Goal: Task Accomplishment & Management: Manage account settings

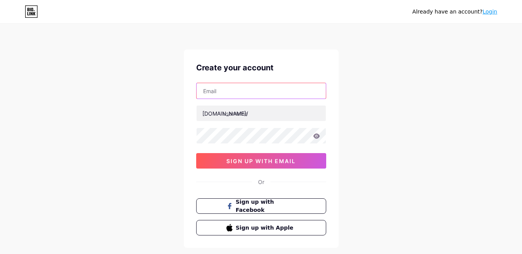
click at [221, 91] on input "text" at bounding box center [261, 90] width 129 height 15
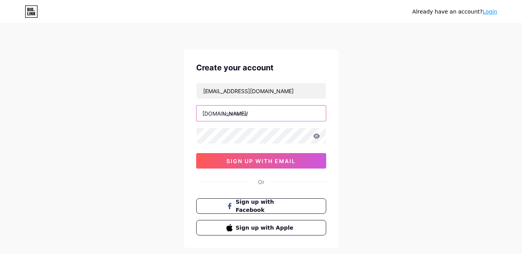
drag, startPoint x: 242, startPoint y: 112, endPoint x: 248, endPoint y: 113, distance: 5.5
click at [243, 112] on input "text" at bounding box center [261, 113] width 129 height 15
drag, startPoint x: 252, startPoint y: 115, endPoint x: 232, endPoint y: 114, distance: 20.2
click at [232, 114] on input "text" at bounding box center [261, 113] width 129 height 15
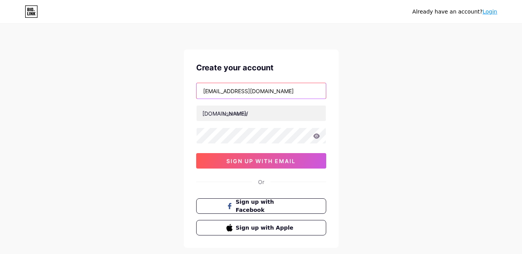
drag, startPoint x: 267, startPoint y: 92, endPoint x: 187, endPoint y: 89, distance: 80.2
click at [187, 89] on div "Create your account [EMAIL_ADDRESS][DOMAIN_NAME] [DOMAIN_NAME]/ 0cAFcWeA4lCBqTw…" at bounding box center [261, 149] width 155 height 199
paste input "viajaconlau2025"
type input "[EMAIL_ADDRESS][DOMAIN_NAME]"
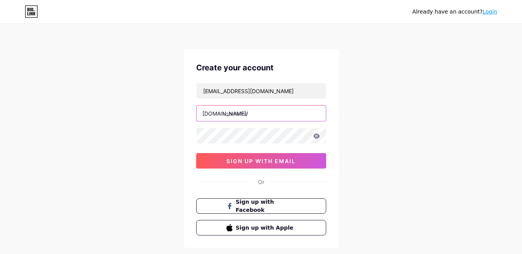
click at [247, 111] on input "text" at bounding box center [261, 113] width 129 height 15
drag, startPoint x: 255, startPoint y: 115, endPoint x: 237, endPoint y: 115, distance: 18.2
click at [237, 115] on input "text" at bounding box center [261, 113] width 129 height 15
type input "viajaconlau"
click at [319, 136] on icon at bounding box center [316, 136] width 7 height 5
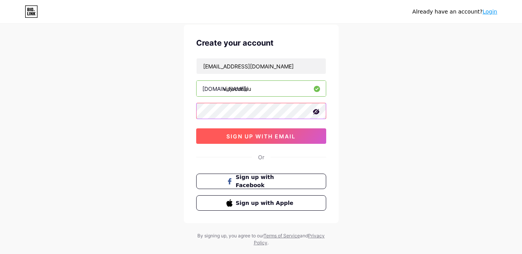
scroll to position [39, 0]
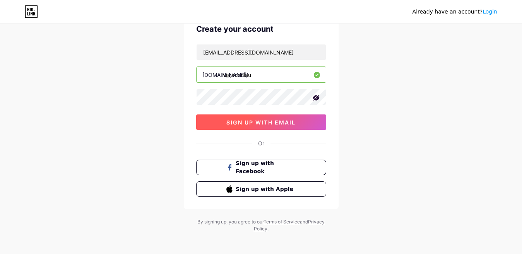
click at [271, 123] on span "sign up with email" at bounding box center [261, 122] width 69 height 7
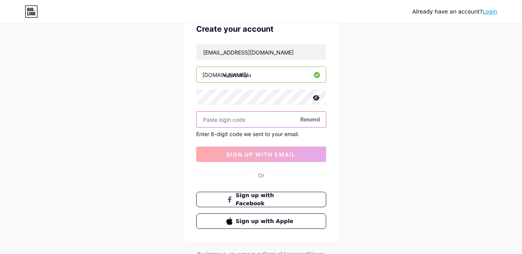
paste input "917217"
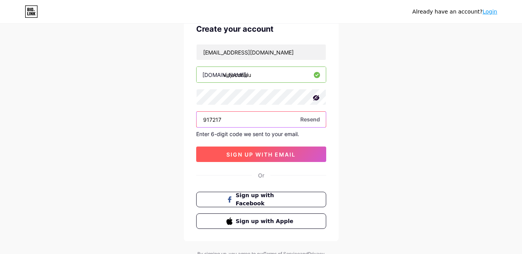
type input "917217"
click at [254, 156] on span "sign up with email" at bounding box center [261, 154] width 69 height 7
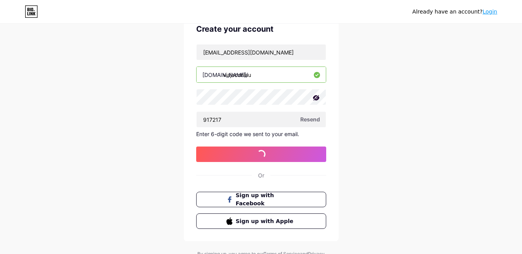
scroll to position [0, 0]
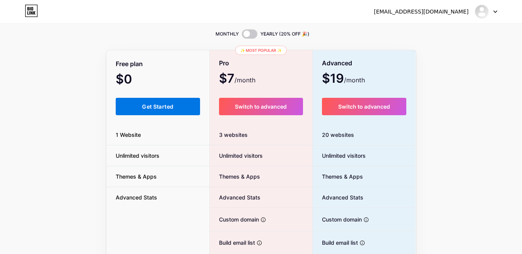
scroll to position [39, 0]
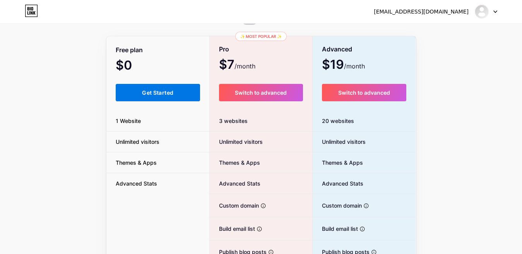
click at [140, 90] on button "Get Started" at bounding box center [158, 92] width 85 height 17
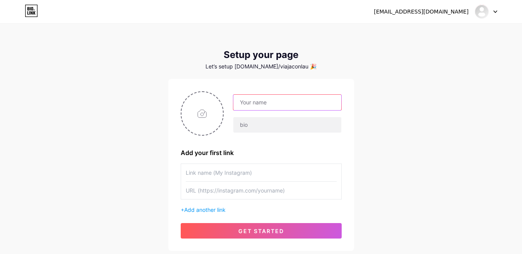
click at [279, 105] on input "text" at bounding box center [287, 102] width 108 height 15
drag, startPoint x: 273, startPoint y: 102, endPoint x: 298, endPoint y: 145, distance: 49.8
click at [272, 102] on input "Viajandocon [PERSON_NAME]" at bounding box center [287, 102] width 108 height 15
drag, startPoint x: 285, startPoint y: 103, endPoint x: 227, endPoint y: 99, distance: 57.9
click at [227, 99] on div "ViajandoconLau" at bounding box center [283, 113] width 118 height 39
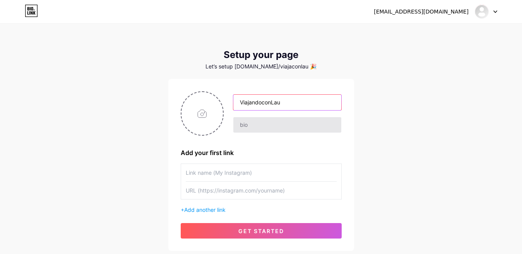
type input "ViajandoconLau"
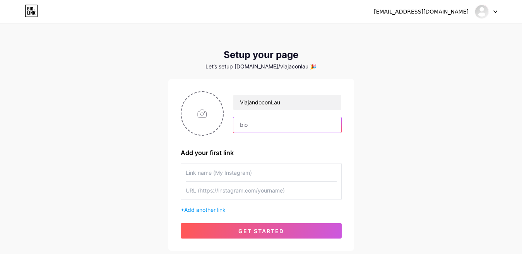
click at [256, 127] on input "text" at bounding box center [287, 124] width 108 height 15
paste input "ViajandoconLau"
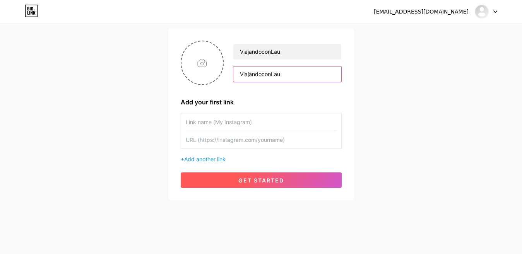
scroll to position [53, 0]
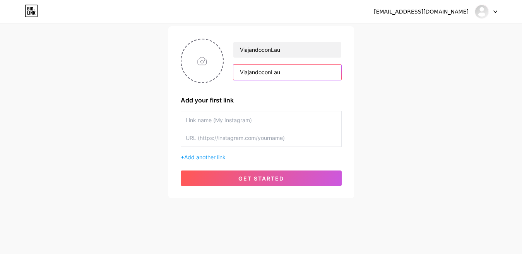
type input "ViajandoconLau"
click at [224, 139] on input "text" at bounding box center [261, 137] width 151 height 17
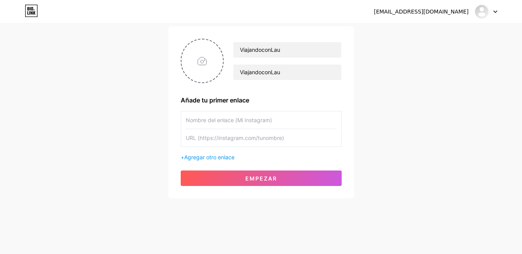
click at [238, 120] on input "text" at bounding box center [261, 120] width 151 height 17
type input "Instagram"
click at [233, 138] on input "text" at bounding box center [261, 137] width 151 height 17
click at [228, 137] on input "text" at bounding box center [261, 137] width 151 height 17
paste input "viajandoconlaubyfraveo"
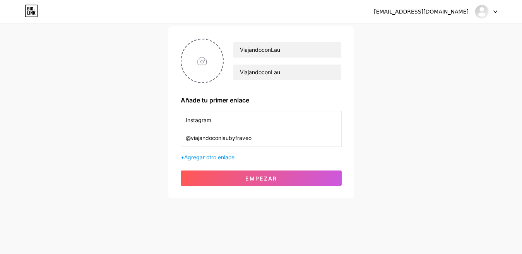
drag, startPoint x: 201, startPoint y: 137, endPoint x: 149, endPoint y: 136, distance: 52.3
click at [149, 136] on div "[EMAIL_ADDRESS][DOMAIN_NAME] Panel Cerrar sesión Configura tu página Vamos a co…" at bounding box center [261, 85] width 522 height 276
paste input "[URL][DOMAIN_NAME]"
type input "h"
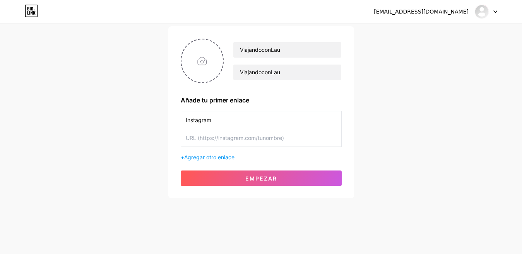
paste input "[URL][DOMAIN_NAME]"
type input "[URL][DOMAIN_NAME]"
click at [219, 157] on font "Agregar otro enlace" at bounding box center [209, 157] width 50 height 7
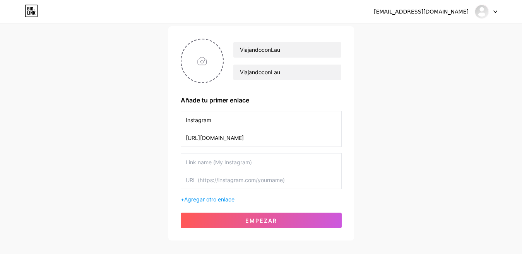
click at [228, 162] on input "text" at bounding box center [261, 162] width 151 height 17
type input "Facebook"
click at [215, 179] on input "text" at bounding box center [261, 180] width 151 height 17
paste input "Viajando con [PERSON_NAME] By Fraveo"
drag, startPoint x: 275, startPoint y: 183, endPoint x: 113, endPoint y: 168, distance: 162.5
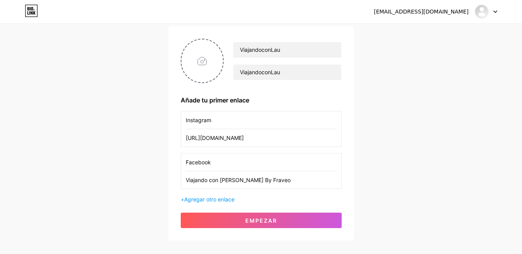
click at [113, 168] on div "[EMAIL_ADDRESS][DOMAIN_NAME] Panel Cerrar sesión Configura tu página Vamos a co…" at bounding box center [261, 106] width 522 height 318
paste input "[URL][DOMAIN_NAME]"
type input "[URL][DOMAIN_NAME]"
click at [208, 55] on input "file" at bounding box center [203, 60] width 42 height 43
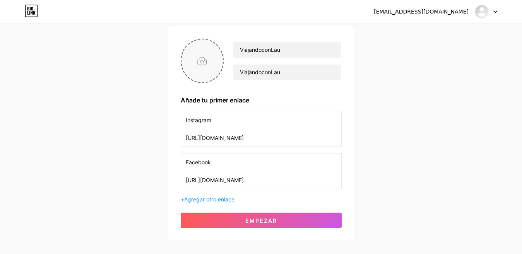
scroll to position [0, 0]
type input "C:\fakepath\Copia de VIAJANDO CON LAU_ 1A1.png"
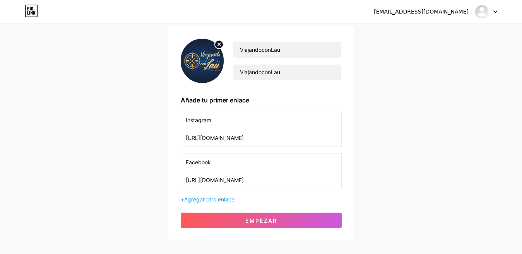
scroll to position [91, 0]
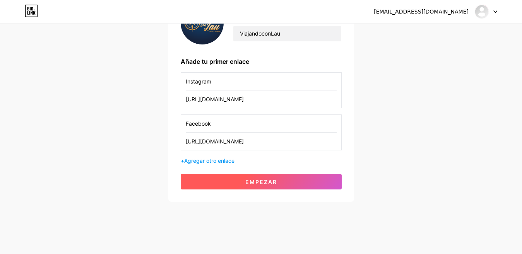
click at [228, 178] on button "Empezar" at bounding box center [261, 181] width 161 height 15
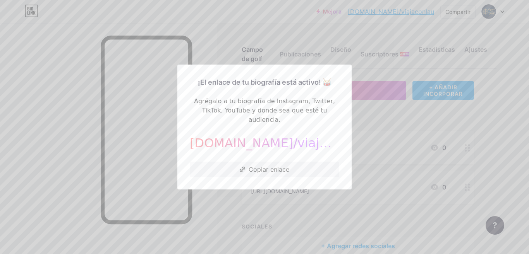
click at [388, 118] on div at bounding box center [264, 127] width 529 height 254
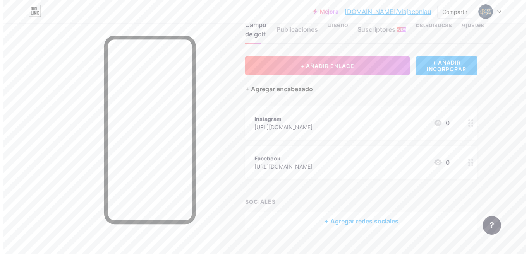
scroll to position [39, 0]
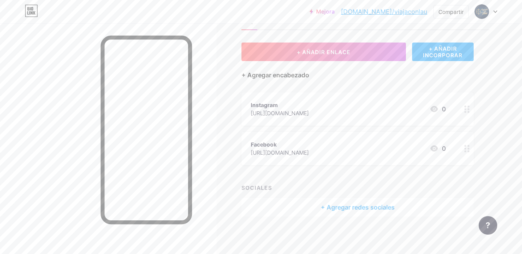
click at [280, 74] on font "+ Agregar encabezado" at bounding box center [276, 75] width 68 height 8
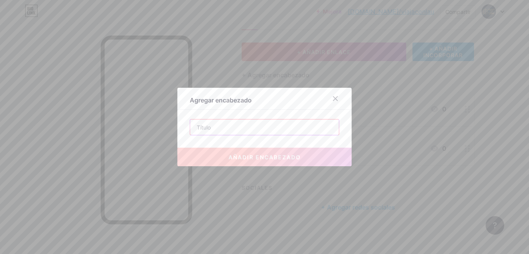
click at [218, 125] on input "text" at bounding box center [264, 127] width 149 height 15
paste input "En nuestra agencia de viajes digital te acompañamos paso a paso en la organizaci"
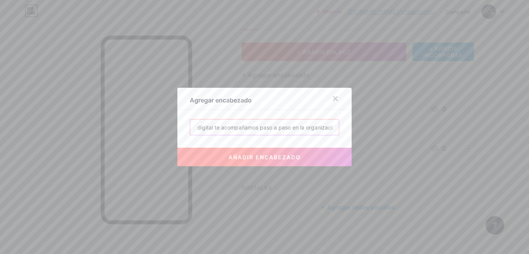
type input "En nuestra agencia de viajes digital te acompañamos paso a paso en la organizaci"
click at [247, 159] on font "añadir encabezado" at bounding box center [264, 157] width 72 height 7
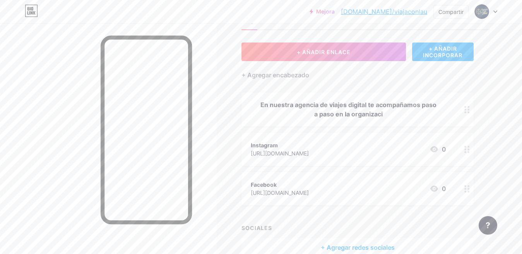
click at [383, 112] on div "En nuestra agencia de viajes digital te acompañamos paso a paso en la organizaci" at bounding box center [348, 109] width 195 height 19
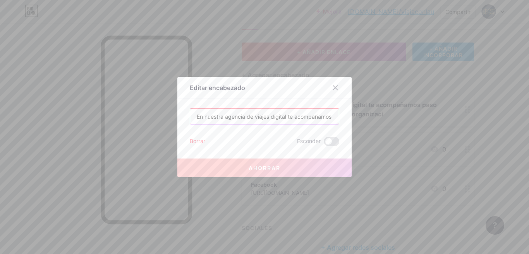
click at [280, 118] on input "En nuestra agencia de viajes digital te acompañamos paso a paso en la organizaci" at bounding box center [264, 116] width 149 height 15
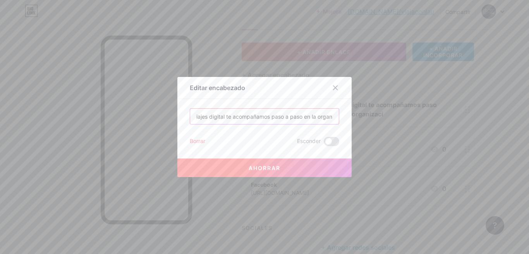
scroll to position [0, 63]
type input "En nuestra agencia de viajes digital te acompañamos paso a paso en la organ"
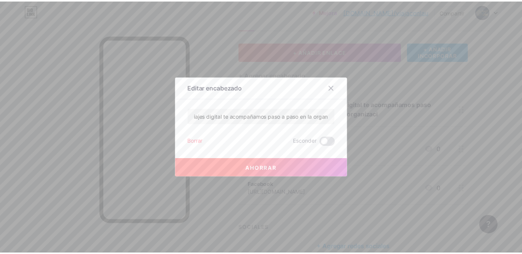
scroll to position [0, 0]
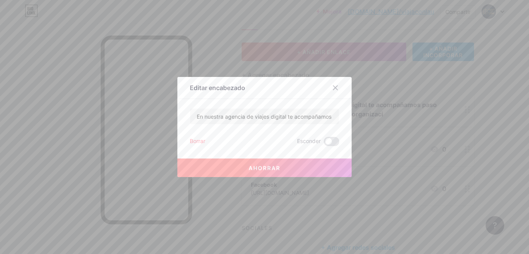
click at [196, 140] on font "Borrar" at bounding box center [197, 141] width 15 height 7
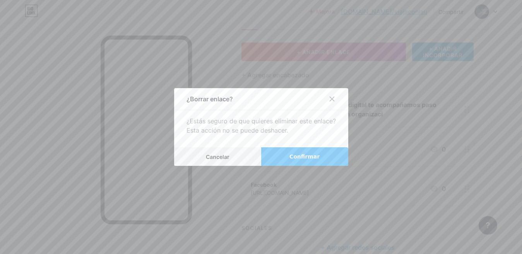
click at [279, 156] on button "Confirmar" at bounding box center [304, 157] width 87 height 19
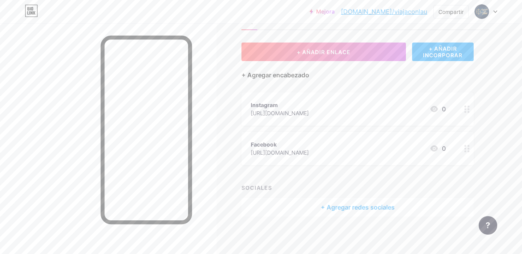
click at [287, 76] on font "+ Agregar encabezado" at bounding box center [276, 75] width 68 height 8
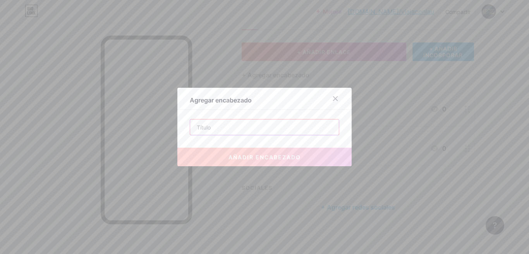
click at [232, 124] on input "text" at bounding box center [264, 127] width 149 height 15
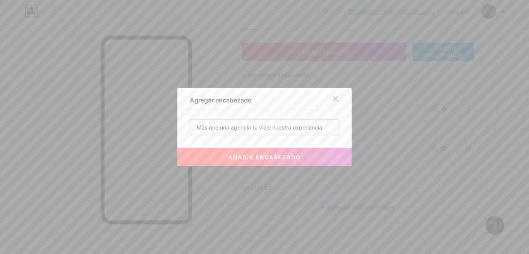
click at [254, 126] on input "Más que una agencia tu viaje nuestra experiencia" at bounding box center [264, 127] width 149 height 15
type input "Más que una agencia tú viaje nuestra experiencia"
click at [269, 155] on font "añadir encabezado" at bounding box center [264, 157] width 72 height 7
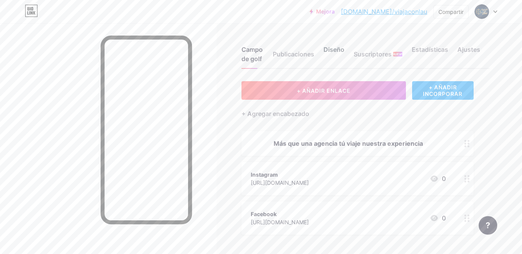
click at [335, 50] on font "Diseño" at bounding box center [334, 50] width 21 height 8
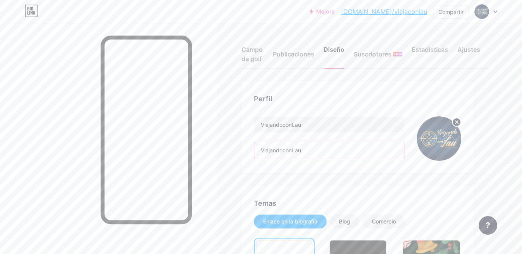
drag, startPoint x: 314, startPoint y: 152, endPoint x: 232, endPoint y: 149, distance: 82.1
paste input "En nuestra agencia de viajes digital te acompañamos paso a paso en la organizac…"
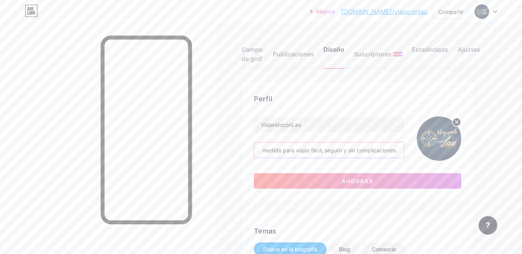
type input "En nuestra agencia de viajes digital te acompañamos paso a paso en la organizac…"
click at [460, 196] on div "Perfil ViajandoconLau En nuestra agencia de viajes digital te acompañamos paso …" at bounding box center [358, 141] width 232 height 120
click at [317, 148] on input "En nuestra agencia de viajes digital te acompañamos paso a paso en la organizac…" at bounding box center [329, 149] width 150 height 15
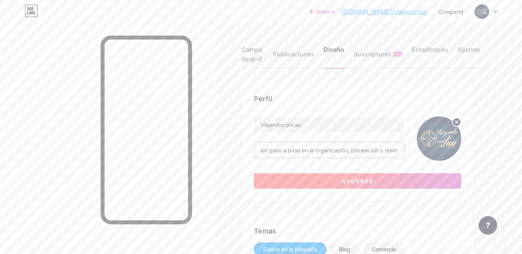
scroll to position [0, 145]
click at [292, 180] on button "Ahorrar" at bounding box center [358, 180] width 208 height 15
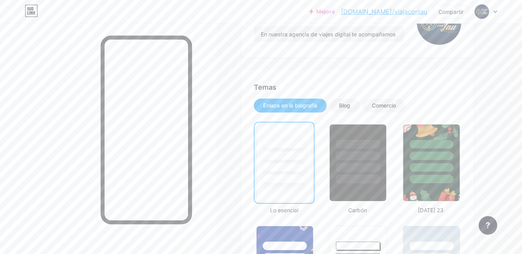
scroll to position [155, 0]
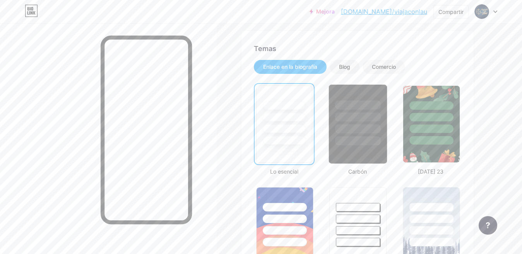
click at [364, 154] on div at bounding box center [358, 124] width 59 height 80
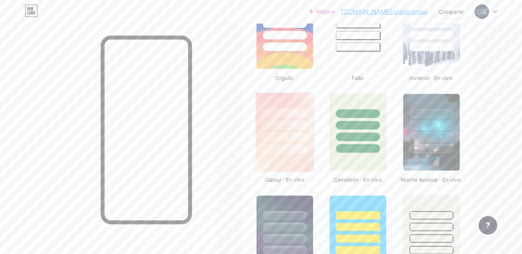
scroll to position [426, 0]
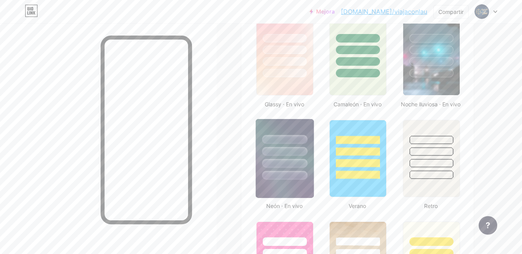
click at [267, 173] on div at bounding box center [284, 175] width 45 height 9
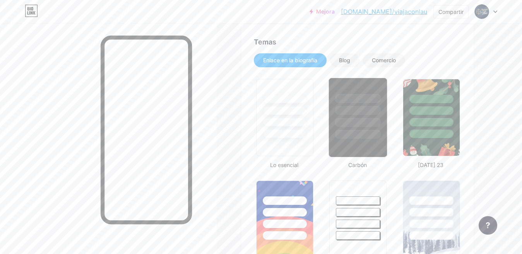
scroll to position [155, 0]
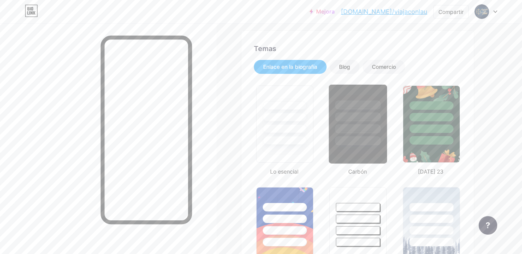
click at [359, 151] on div at bounding box center [358, 124] width 59 height 80
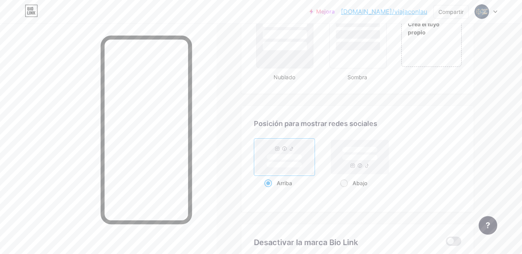
scroll to position [961, 0]
click at [428, 57] on div "Crea el tuyo propio" at bounding box center [431, 30] width 62 height 80
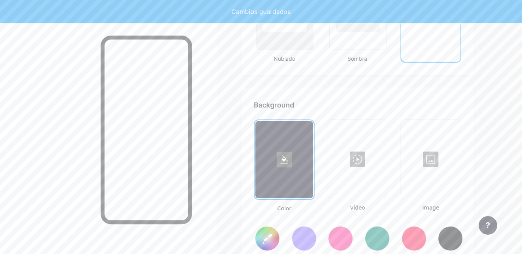
scroll to position [1037, 0]
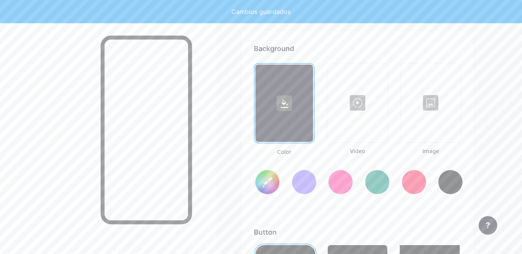
type input "#ffffff"
type input "#000000"
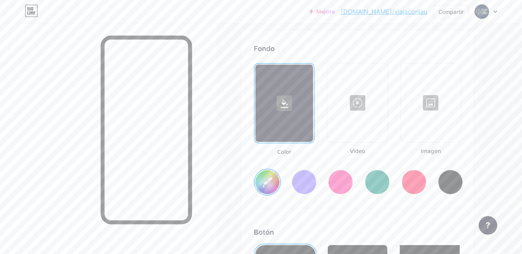
click at [275, 120] on div at bounding box center [285, 103] width 58 height 77
click at [268, 180] on input "#ffffff" at bounding box center [268, 182] width 24 height 24
drag, startPoint x: 490, startPoint y: 146, endPoint x: 520, endPoint y: 161, distance: 33.9
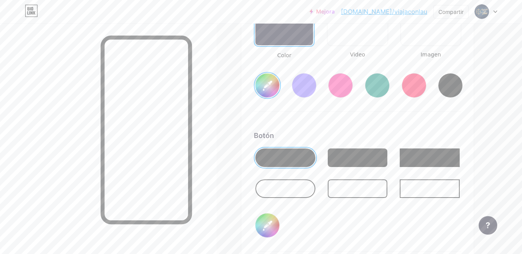
scroll to position [1137, 0]
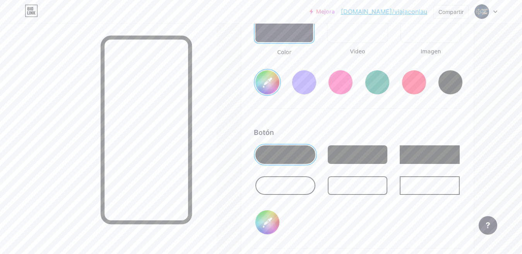
click at [311, 155] on div at bounding box center [286, 155] width 60 height 19
click at [271, 221] on input "#000000" at bounding box center [268, 223] width 24 height 24
type input "#15223b"
type input "#e2ad63"
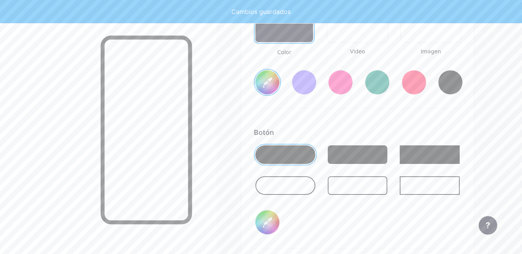
type input "#15223b"
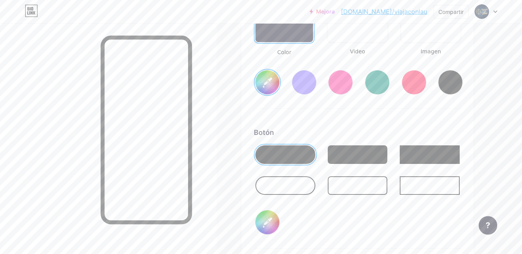
type input "#e2ad63"
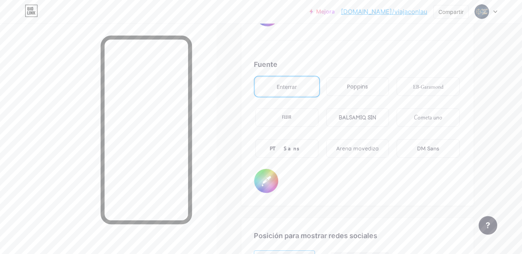
scroll to position [1342, 0]
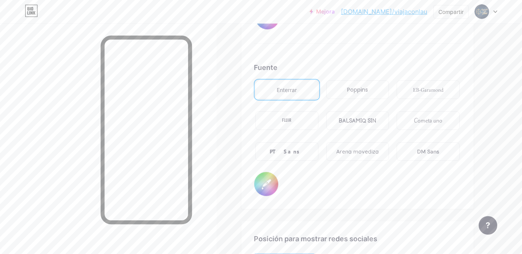
click at [429, 120] on font "Cometa uno" at bounding box center [428, 121] width 28 height 8
click at [280, 88] on font "Enterrar" at bounding box center [287, 90] width 20 height 7
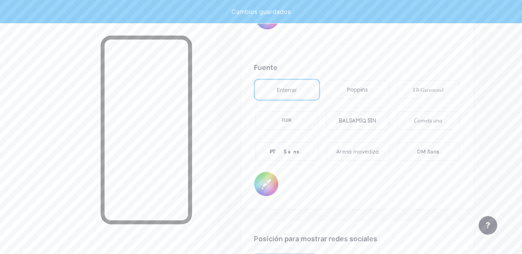
type input "#15223b"
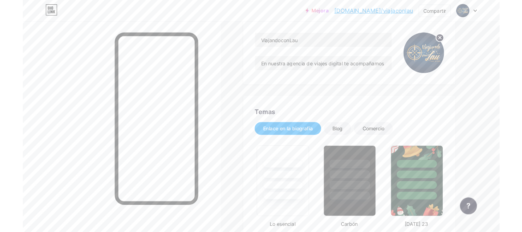
scroll to position [0, 0]
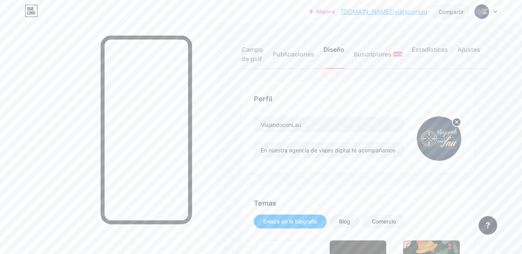
click at [449, 12] on font "Compartir" at bounding box center [451, 12] width 25 height 7
click at [428, 57] on font "Obtener mi código QR" at bounding box center [410, 59] width 65 height 8
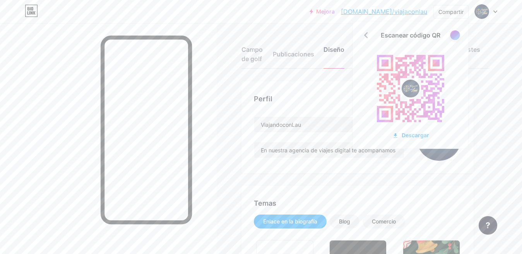
click at [455, 35] on div at bounding box center [455, 35] width 10 height 10
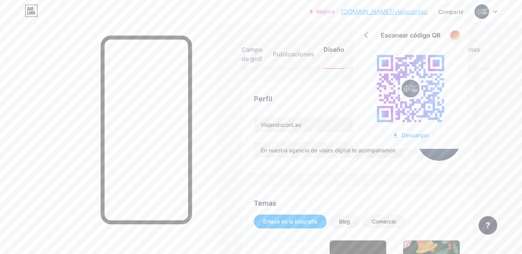
click at [455, 37] on div at bounding box center [455, 35] width 10 height 10
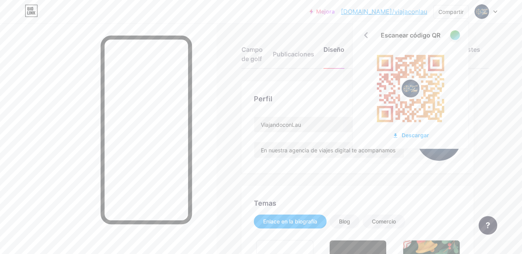
click at [455, 35] on div at bounding box center [455, 35] width 10 height 10
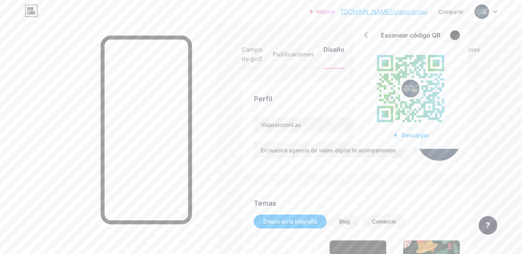
click at [455, 35] on div at bounding box center [455, 35] width 10 height 10
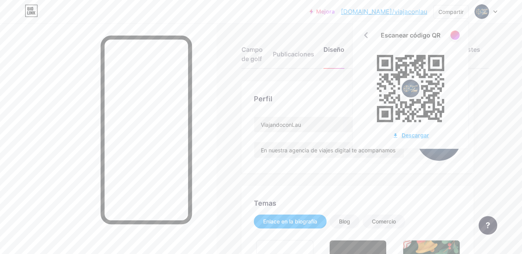
click at [415, 135] on font "Descargar" at bounding box center [415, 135] width 27 height 7
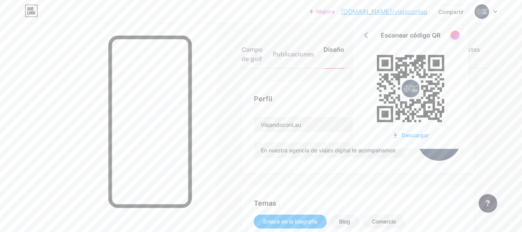
click at [314, 33] on div "Campo de golf Publicaciones Diseño Suscriptores NUEVO Estadísticas Ajustes" at bounding box center [366, 51] width 248 height 36
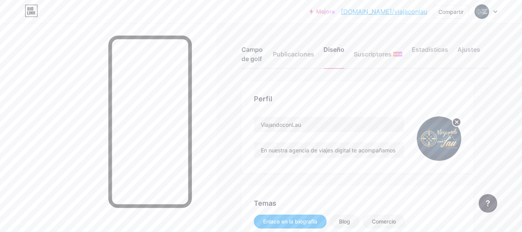
click at [255, 49] on font "Campo de golf" at bounding box center [252, 54] width 21 height 17
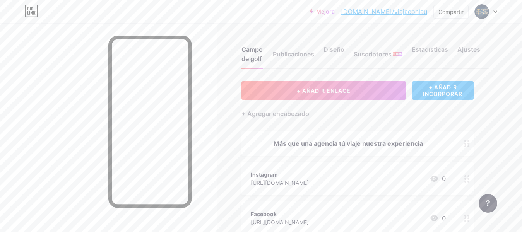
click at [450, 90] on font "+ AÑADIR INCORPORAR" at bounding box center [442, 90] width 39 height 13
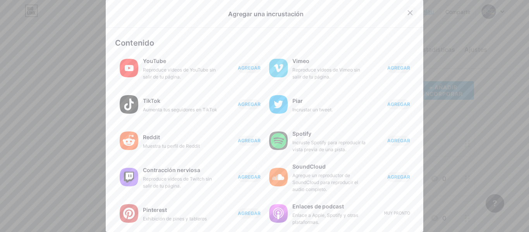
click at [407, 12] on icon at bounding box center [410, 13] width 6 height 6
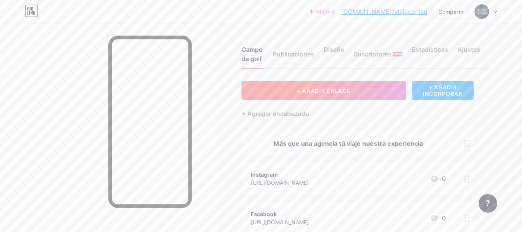
click at [304, 86] on button "+ AÑADIR ENLACE" at bounding box center [324, 90] width 165 height 19
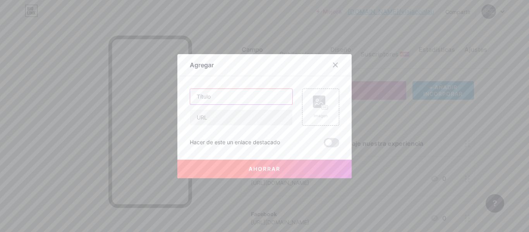
click at [234, 98] on input "text" at bounding box center [241, 96] width 102 height 15
click at [223, 116] on input "text" at bounding box center [241, 117] width 102 height 15
paste input "[URL][DOMAIN_NAME]"
type input "[URL][DOMAIN_NAME]"
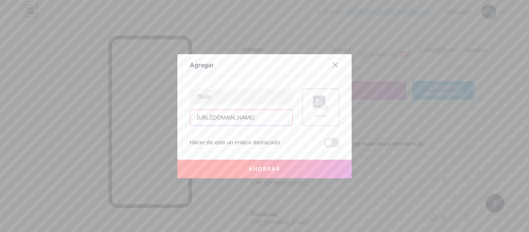
scroll to position [0, 0]
click at [216, 99] on input "text" at bounding box center [241, 96] width 102 height 15
type input "Viajando con [PERSON_NAME]"
click at [322, 109] on rect at bounding box center [325, 107] width 6 height 4
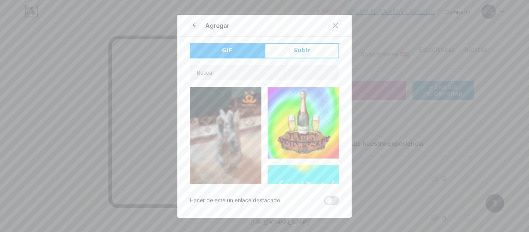
click at [332, 25] on icon at bounding box center [335, 25] width 6 height 6
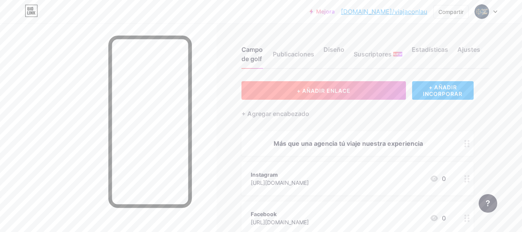
click at [304, 89] on font "+ AÑADIR ENLACE" at bounding box center [324, 91] width 54 height 7
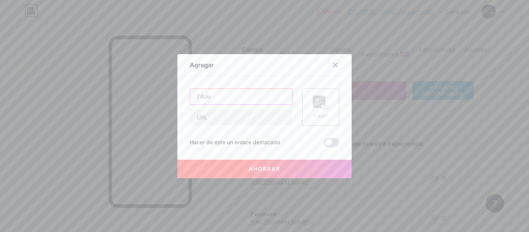
click at [210, 98] on input "text" at bounding box center [241, 96] width 102 height 15
type input "Viajando con [PERSON_NAME]"
click at [221, 114] on input "text" at bounding box center [241, 117] width 102 height 15
paste input "[URL][DOMAIN_NAME]"
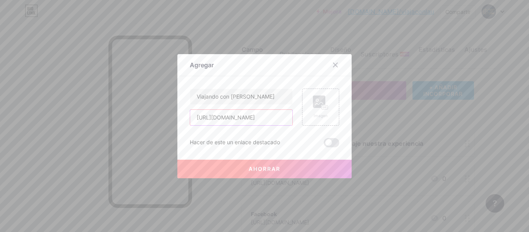
type input "[URL][DOMAIN_NAME]"
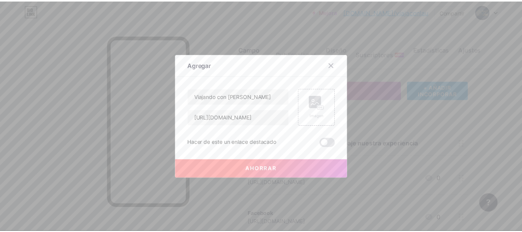
scroll to position [0, 0]
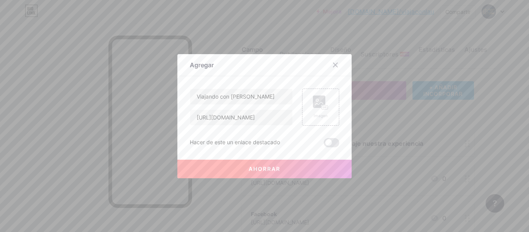
click at [227, 167] on button "Ahorrar" at bounding box center [264, 169] width 174 height 19
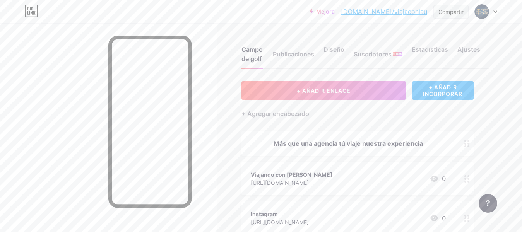
click at [453, 12] on font "Compartir" at bounding box center [451, 12] width 25 height 7
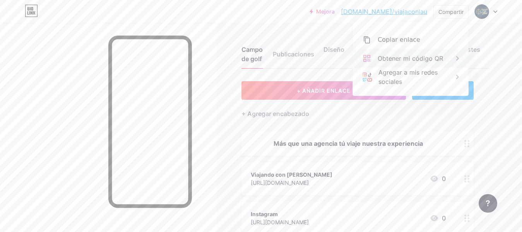
click at [395, 59] on font "Obtener mi código QR" at bounding box center [410, 59] width 65 height 8
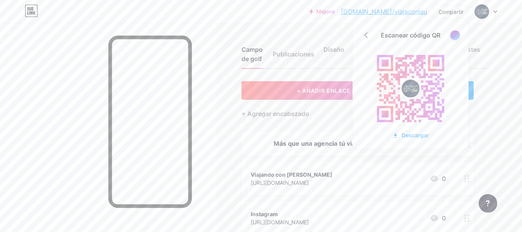
click at [455, 34] on div at bounding box center [455, 35] width 10 height 10
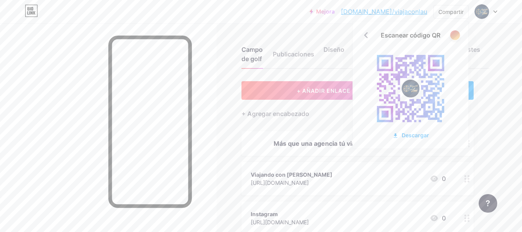
click at [455, 34] on div at bounding box center [455, 35] width 10 height 10
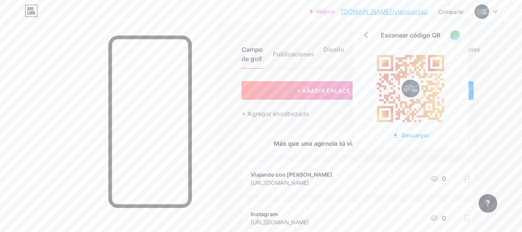
click at [455, 34] on div at bounding box center [455, 35] width 10 height 10
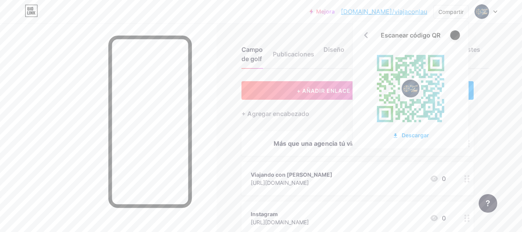
click at [455, 34] on div at bounding box center [455, 35] width 10 height 10
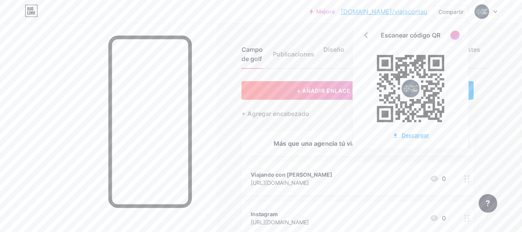
click at [417, 135] on font "Descargar" at bounding box center [415, 135] width 27 height 7
drag, startPoint x: 392, startPoint y: 10, endPoint x: 250, endPoint y: 10, distance: 141.7
click at [250, 10] on div "Mejora [DOMAIN_NAME]/viajac... [DOMAIN_NAME]/viajaconlau Compartir Escanear cód…" at bounding box center [261, 12] width 522 height 14
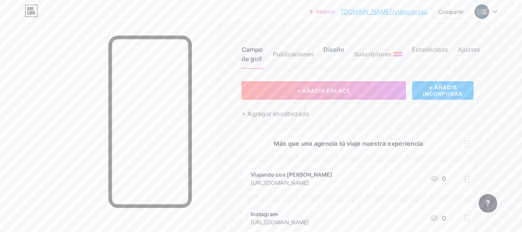
click at [330, 51] on font "Diseño" at bounding box center [334, 50] width 21 height 8
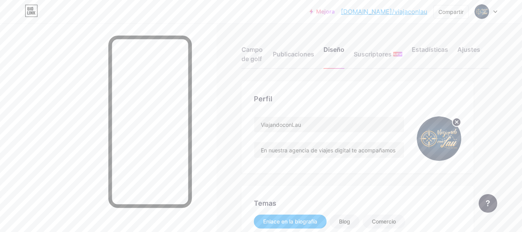
type input "#15223b"
type input "#e2ad63"
type input "#ffffff"
drag, startPoint x: 446, startPoint y: 129, endPoint x: 429, endPoint y: 124, distance: 17.4
click at [429, 124] on img at bounding box center [439, 139] width 45 height 45
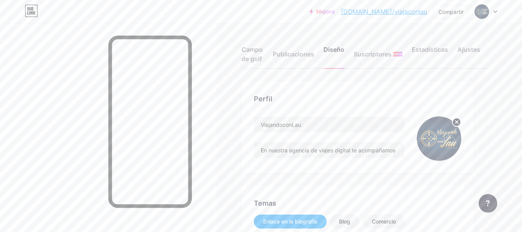
click at [438, 140] on img at bounding box center [439, 139] width 45 height 45
click at [440, 143] on img at bounding box center [439, 139] width 45 height 45
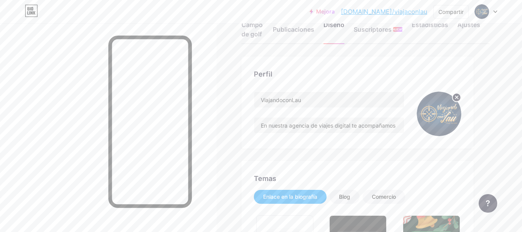
scroll to position [39, 0]
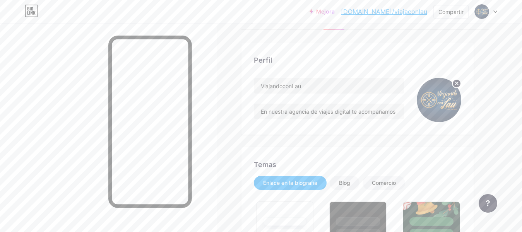
click at [448, 103] on img at bounding box center [439, 100] width 45 height 45
click at [436, 109] on img at bounding box center [439, 100] width 45 height 45
click at [436, 107] on img at bounding box center [439, 100] width 45 height 45
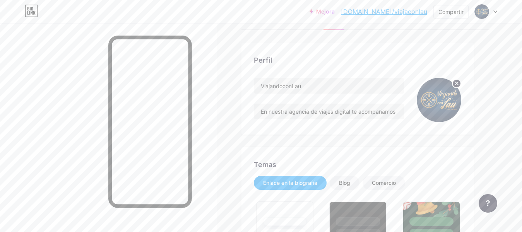
scroll to position [0, 0]
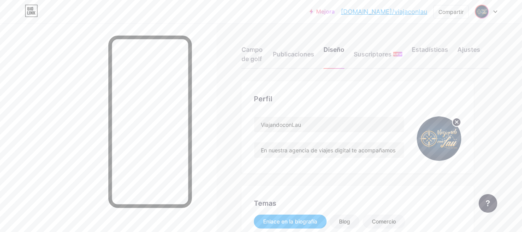
click at [482, 10] on img at bounding box center [482, 11] width 12 height 12
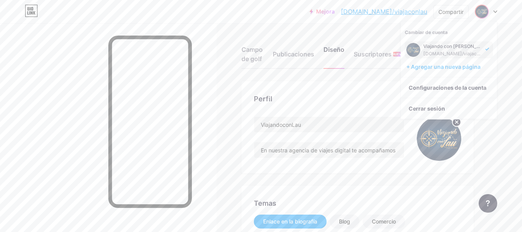
click at [209, 79] on div at bounding box center [108, 139] width 217 height 232
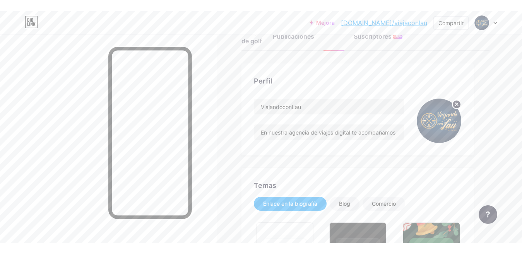
scroll to position [35, 0]
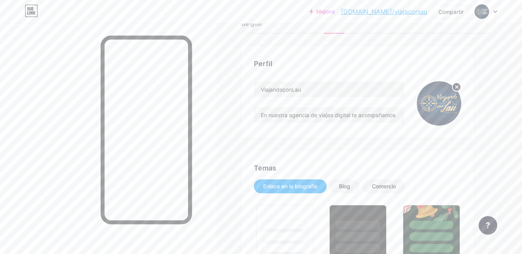
click at [446, 103] on img at bounding box center [439, 103] width 45 height 45
click at [456, 85] on circle at bounding box center [457, 87] width 9 height 9
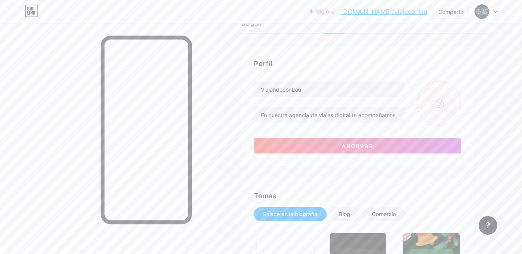
click at [438, 107] on input "file" at bounding box center [439, 103] width 45 height 45
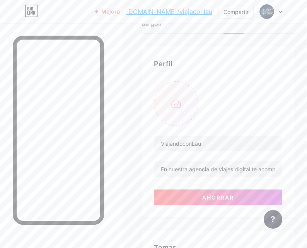
drag, startPoint x: 133, startPoint y: 73, endPoint x: 123, endPoint y: 80, distance: 12.0
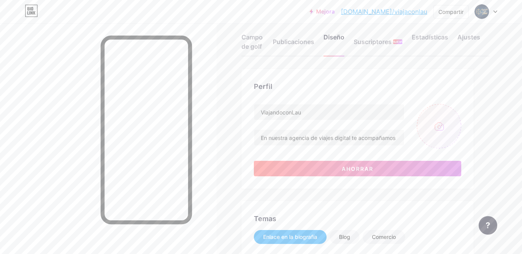
scroll to position [0, 0]
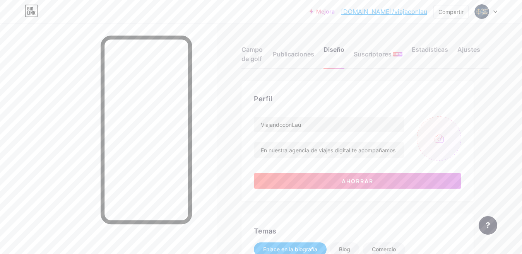
click at [434, 142] on input "file" at bounding box center [439, 139] width 45 height 45
type input "C:\fakepath\circulo1.png"
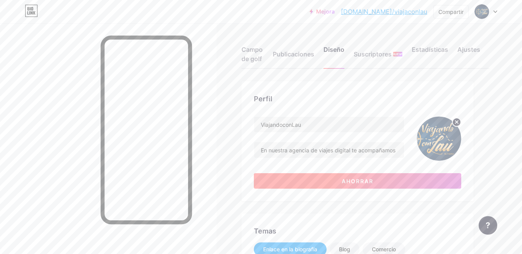
click at [344, 182] on font "Ahorrar" at bounding box center [358, 181] width 32 height 7
type input "#15223b"
type input "#ffffff"
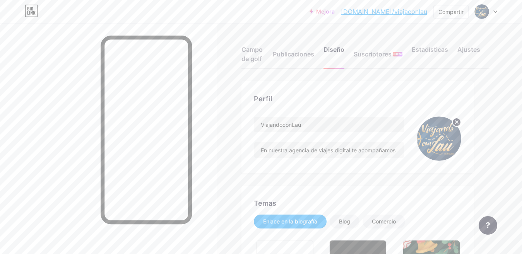
click at [496, 11] on icon at bounding box center [496, 11] width 4 height 3
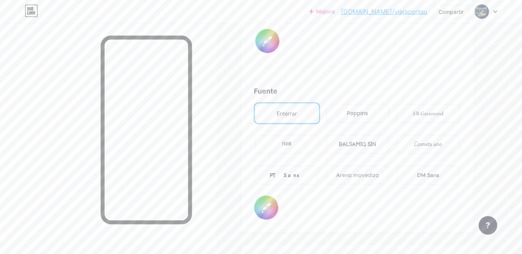
scroll to position [1317, 0]
click at [353, 114] on font "Poppins" at bounding box center [357, 116] width 21 height 8
type input "#15223b"
type input "#ffffff"
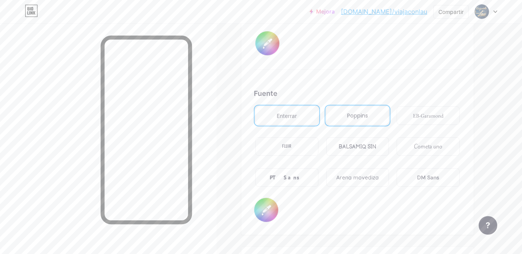
type input "#15223b"
type input "#ffffff"
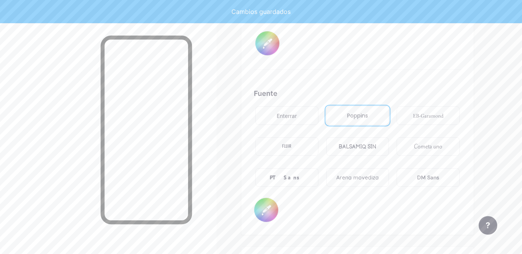
type input "#15223b"
type input "#ffffff"
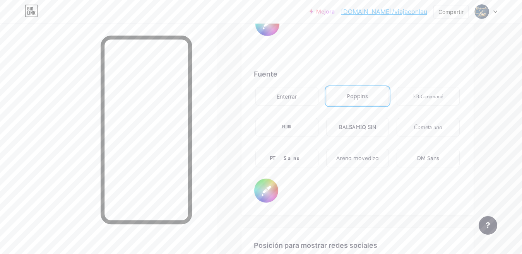
scroll to position [1355, 0]
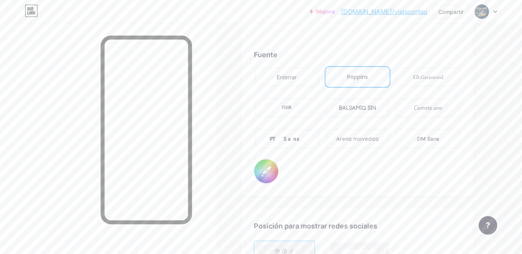
click at [431, 106] on font "Cometa uno" at bounding box center [428, 108] width 28 height 8
type input "#15223b"
type input "#ffffff"
type input "#15223b"
type input "#ffffff"
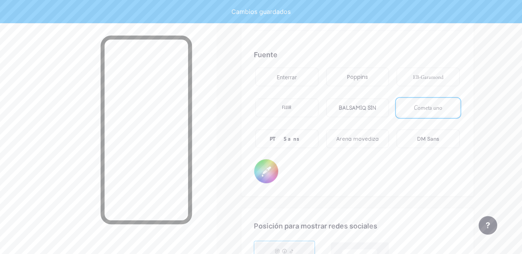
type input "#15223b"
type input "#ffffff"
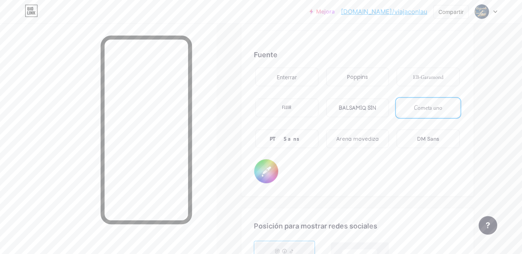
drag, startPoint x: 362, startPoint y: 73, endPoint x: 372, endPoint y: 81, distance: 12.1
click at [363, 73] on font "Poppins" at bounding box center [357, 77] width 21 height 8
type input "#15223b"
type input "#ffffff"
type input "#15223b"
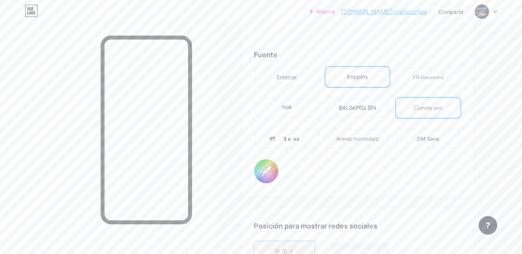
type input "#ffffff"
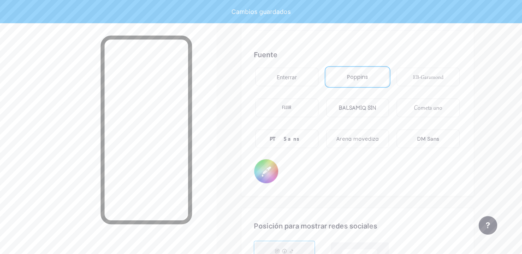
type input "#15223b"
type input "#ffffff"
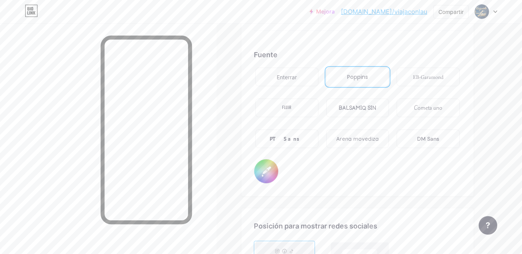
click at [354, 136] on font "Arena movediza" at bounding box center [357, 139] width 43 height 7
type input "#15223b"
type input "#ffffff"
type input "#15223b"
type input "#ffffff"
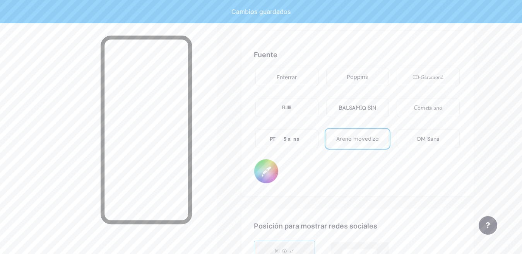
type input "#15223b"
type input "#ffffff"
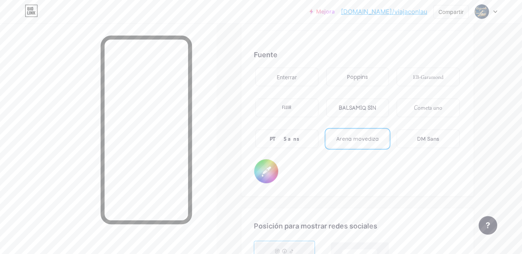
click at [356, 76] on font "Poppins" at bounding box center [357, 77] width 21 height 8
type input "#15223b"
type input "#ffffff"
type input "#15223b"
type input "#ffffff"
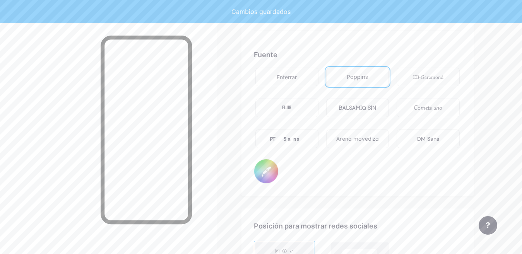
type input "#15223b"
type input "#ffffff"
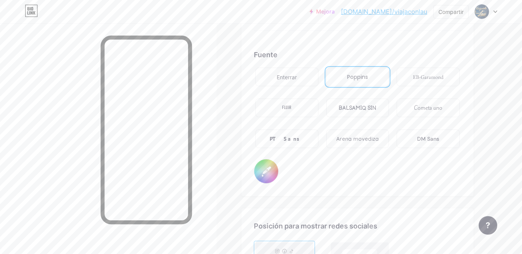
click at [433, 74] on font "EB-Garamond" at bounding box center [428, 77] width 31 height 7
type input "#15223b"
type input "#ffffff"
type input "#15223b"
type input "#ffffff"
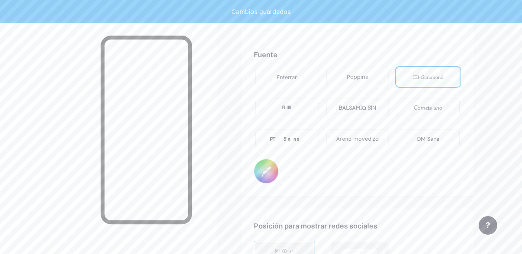
type input "#15223b"
type input "#ffffff"
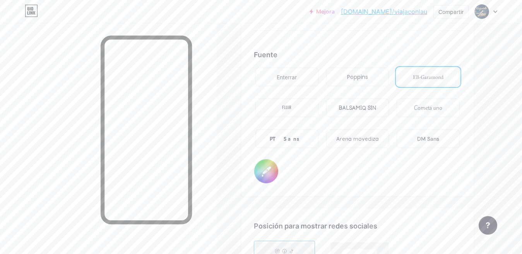
click at [361, 74] on font "Poppins" at bounding box center [357, 77] width 21 height 8
type input "#15223b"
type input "#ffffff"
type input "#15223b"
type input "#ffffff"
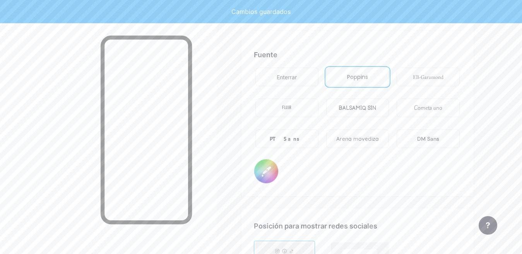
type input "#15223b"
type input "#ffffff"
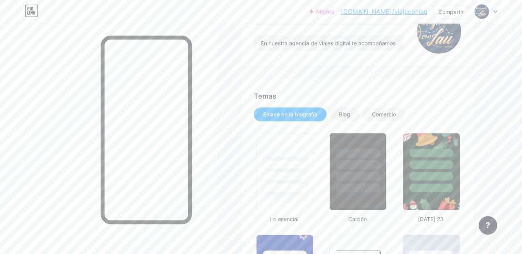
scroll to position [0, 0]
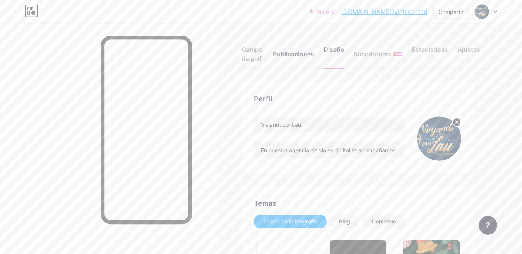
click at [301, 54] on font "Publicaciones" at bounding box center [293, 54] width 41 height 8
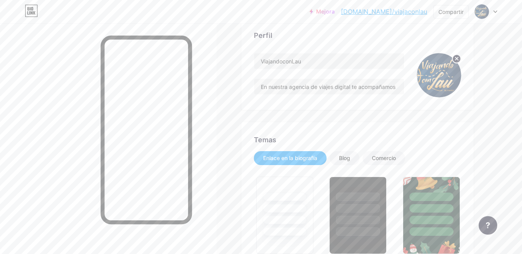
scroll to position [77, 0]
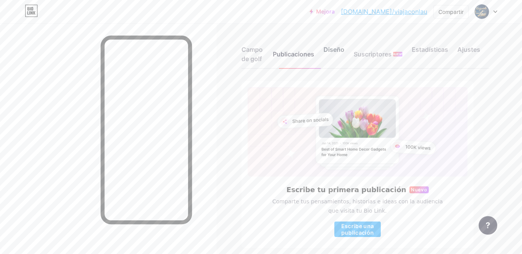
click at [335, 50] on font "Diseño" at bounding box center [334, 50] width 21 height 8
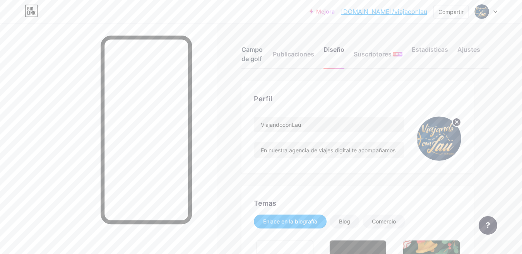
type input "#15223b"
type input "#e2ad63"
type input "#ffffff"
click at [254, 54] on div "Campo de golf" at bounding box center [253, 56] width 22 height 23
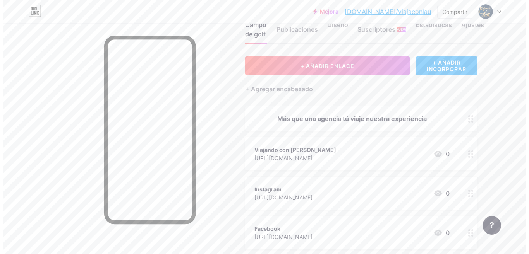
scroll to position [39, 0]
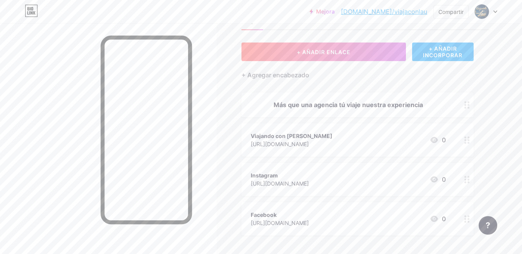
click at [468, 141] on icon at bounding box center [467, 140] width 5 height 7
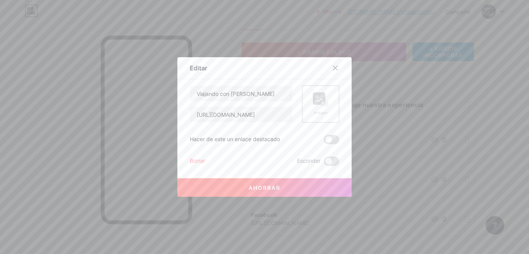
click at [192, 161] on font "Borrar" at bounding box center [197, 161] width 15 height 7
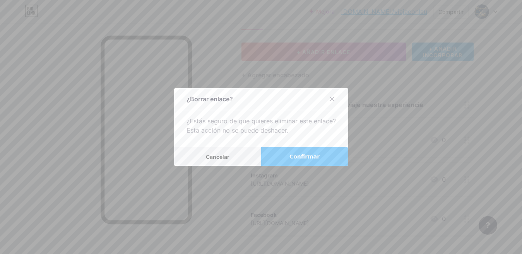
click at [300, 154] on font "Confirmar" at bounding box center [305, 157] width 30 height 6
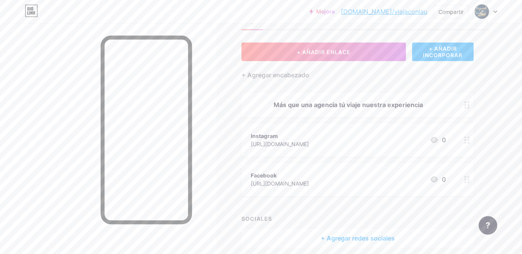
click at [428, 51] on font "+ AÑADIR INCORPORAR" at bounding box center [443, 51] width 62 height 13
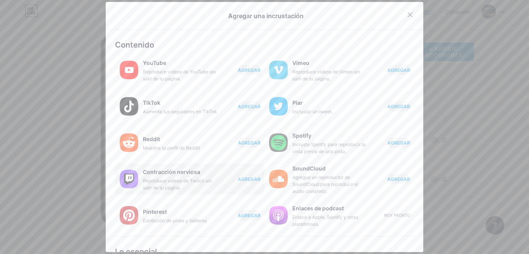
scroll to position [0, 0]
click at [407, 14] on icon at bounding box center [410, 15] width 6 height 6
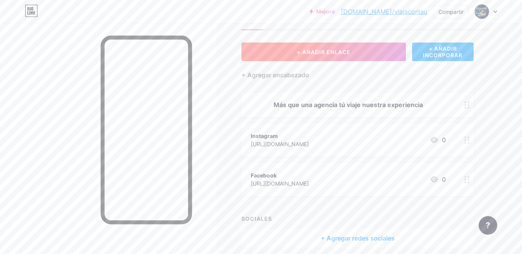
click at [355, 49] on button "+ AÑADIR ENLACE" at bounding box center [324, 52] width 165 height 19
